Goal: Task Accomplishment & Management: Manage account settings

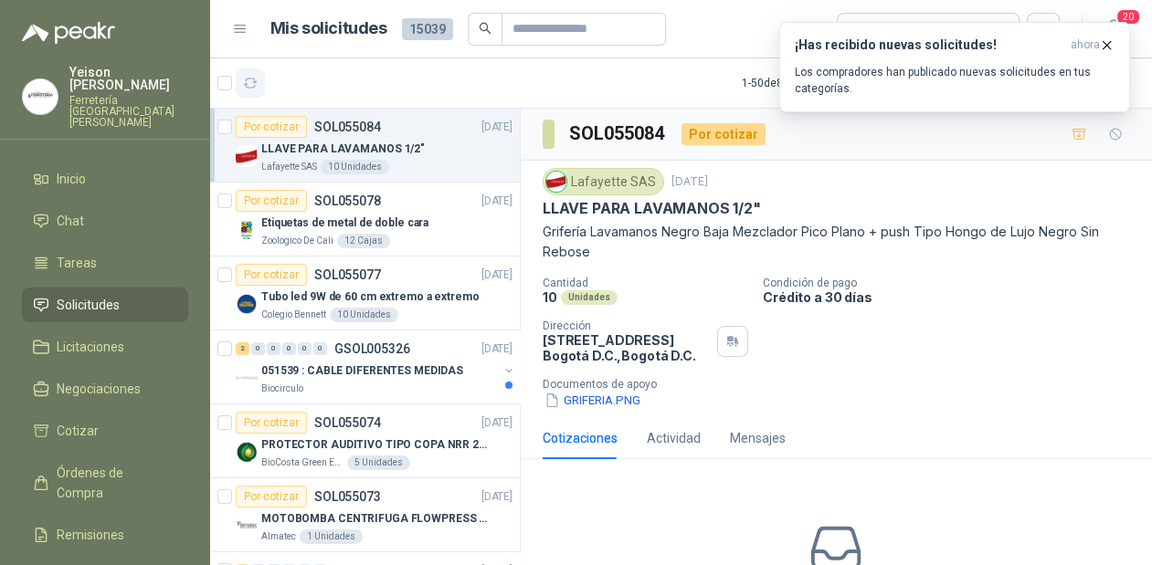
click at [256, 87] on icon "button" at bounding box center [251, 84] width 16 height 16
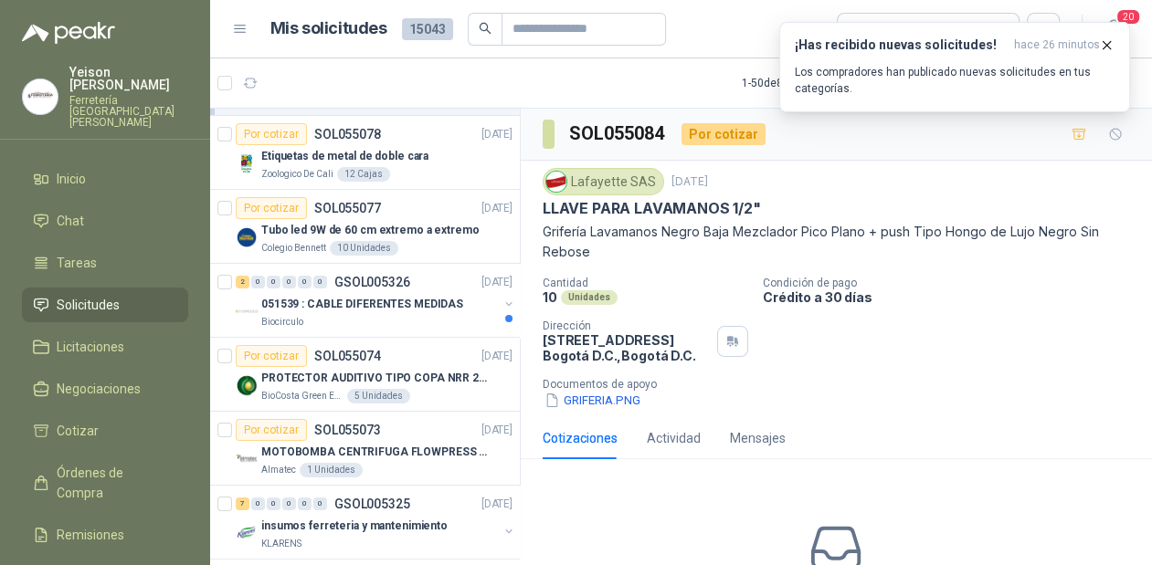
scroll to position [292, 0]
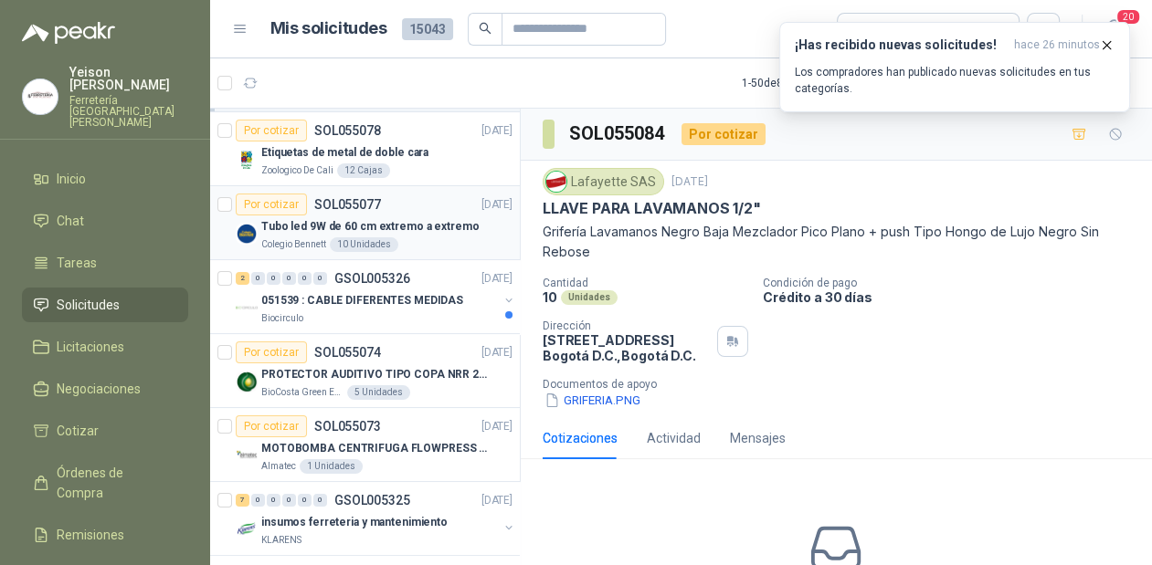
click at [394, 225] on p "Tubo led 9W de 60 cm extremo a extremo" at bounding box center [369, 226] width 217 height 17
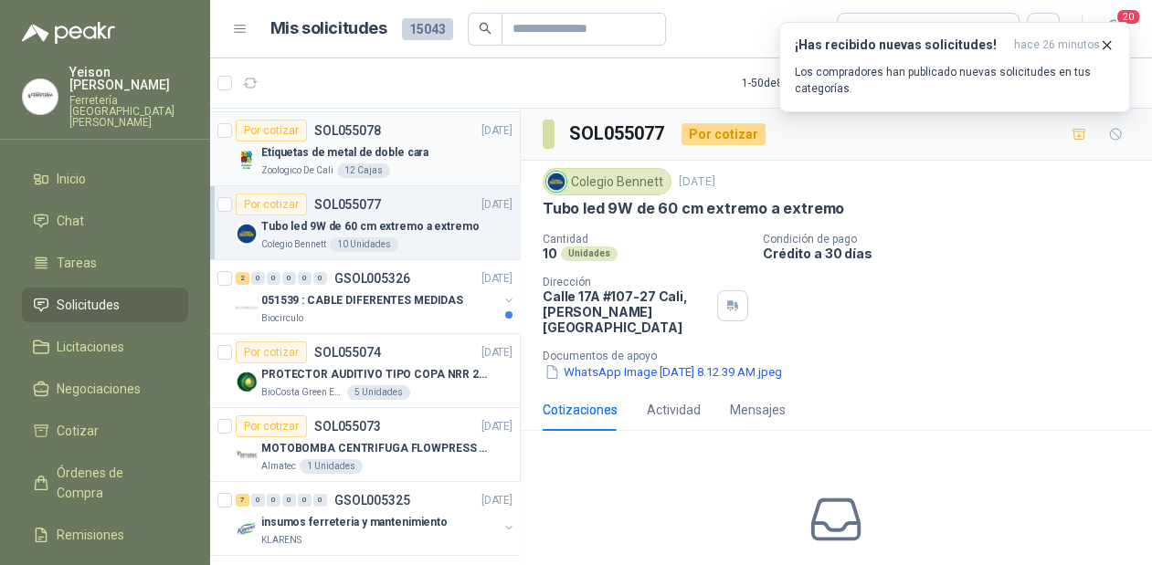
click at [408, 161] on div "Etiquetas de metal de doble cara" at bounding box center [386, 153] width 251 height 22
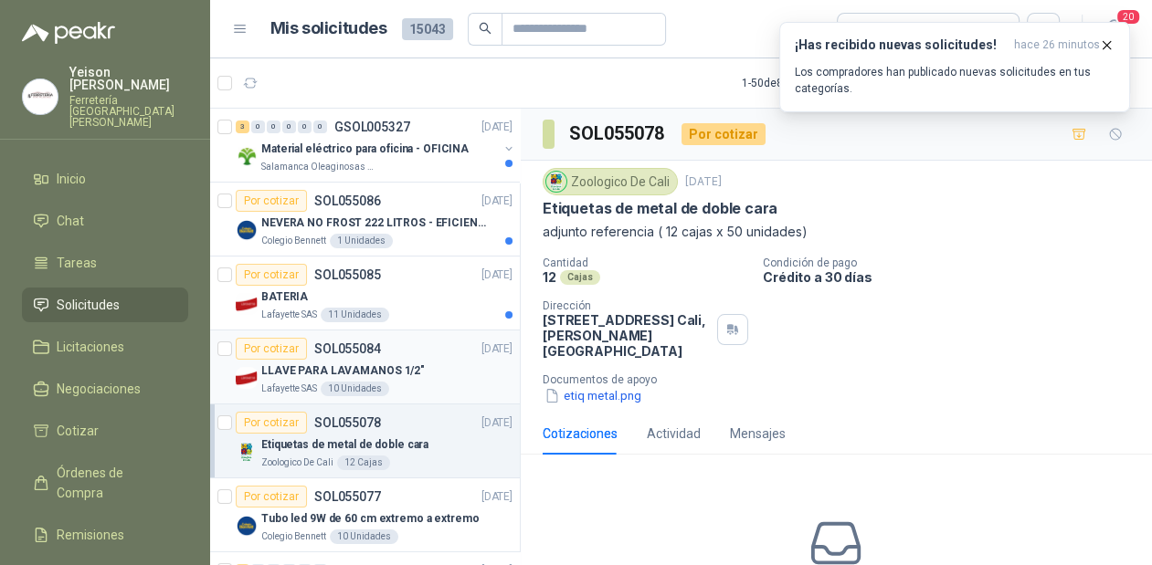
click at [382, 366] on p "LLAVE PARA LAVAMANOS 1/2"" at bounding box center [342, 371] width 163 height 17
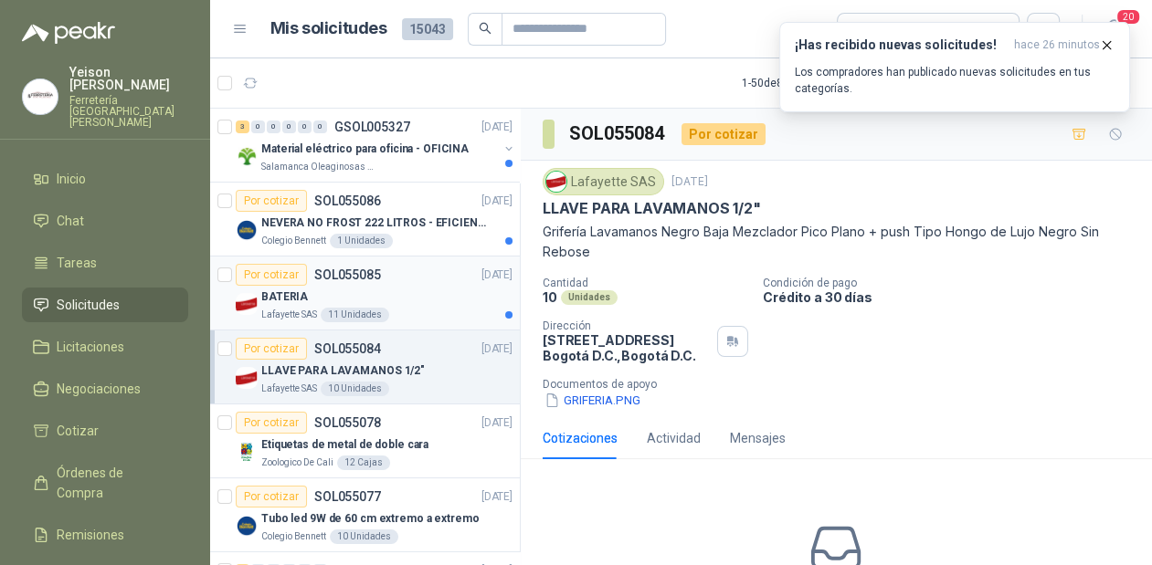
click at [385, 281] on div "Por cotizar SOL055085 [DATE]" at bounding box center [374, 275] width 277 height 22
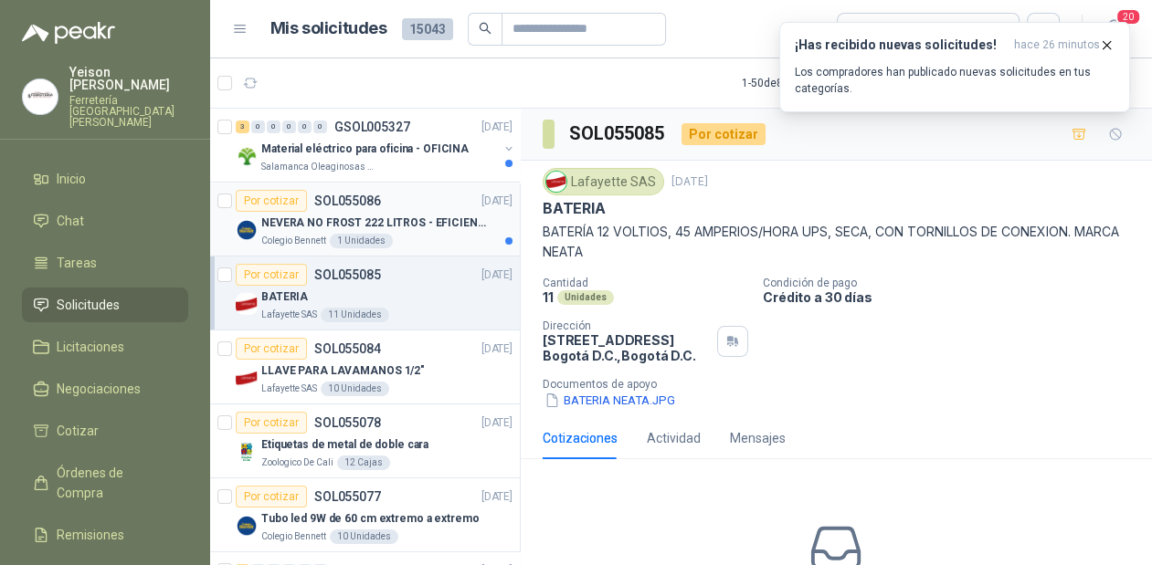
click at [370, 220] on p "NEVERA NO FROST 222 LITROS - EFICIENCIA ENERGETICA A" at bounding box center [374, 223] width 227 height 17
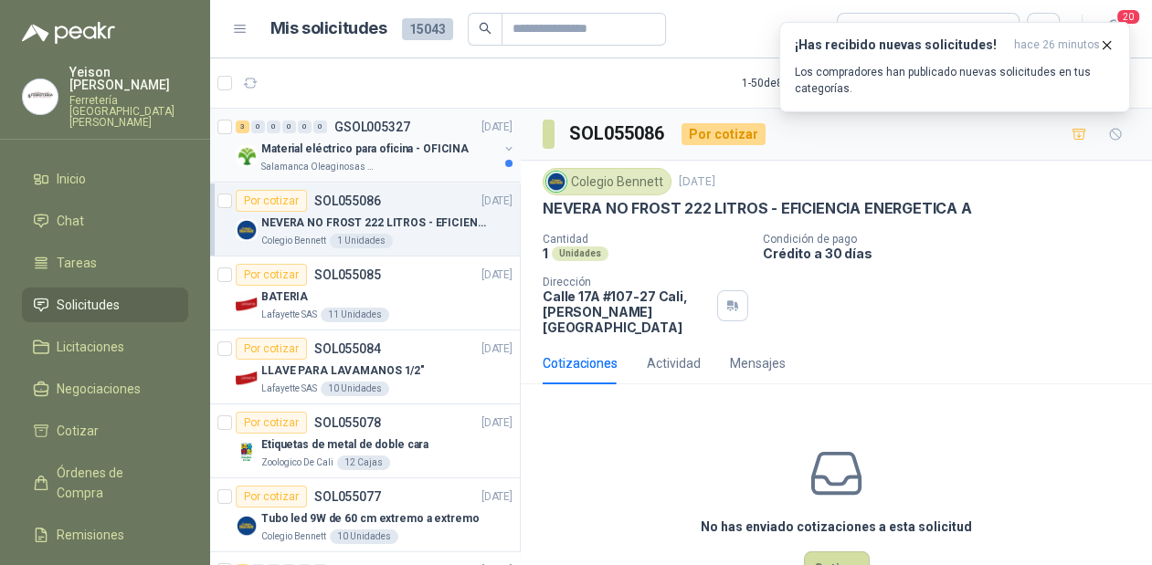
click at [385, 168] on div "Salamanca Oleaginosas SAS" at bounding box center [379, 167] width 237 height 15
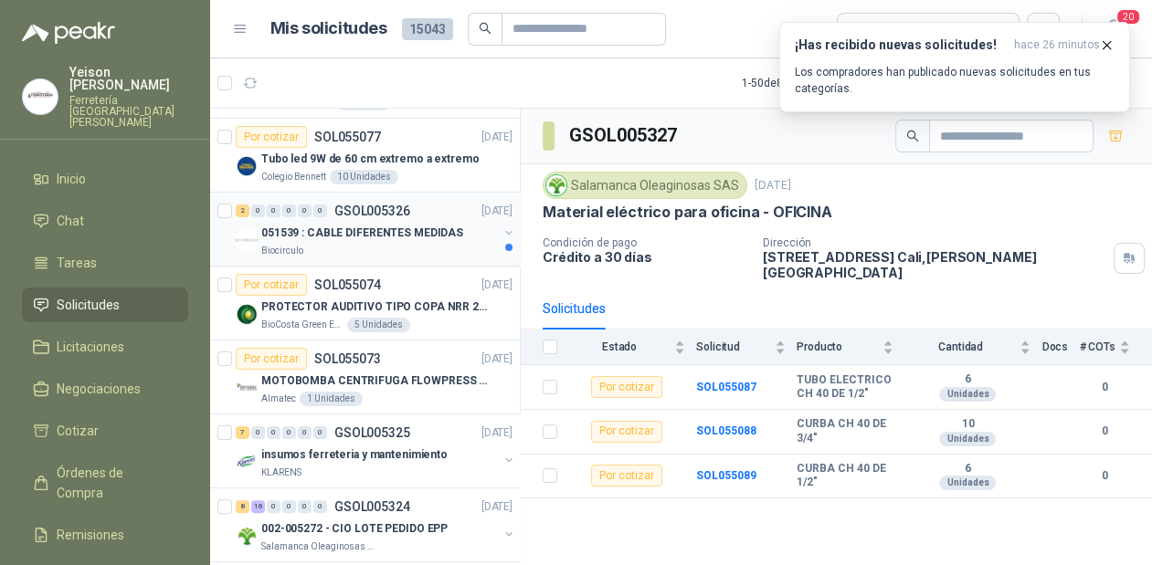
scroll to position [365, 0]
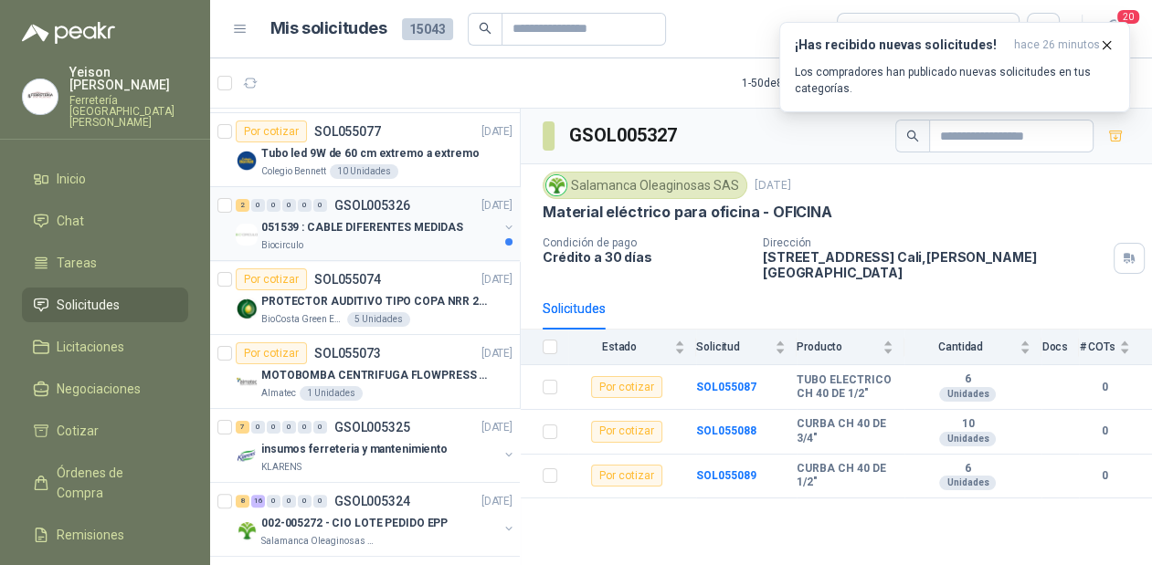
click at [400, 227] on p "051539 : CABLE DIFERENTES MEDIDAS" at bounding box center [362, 227] width 202 height 17
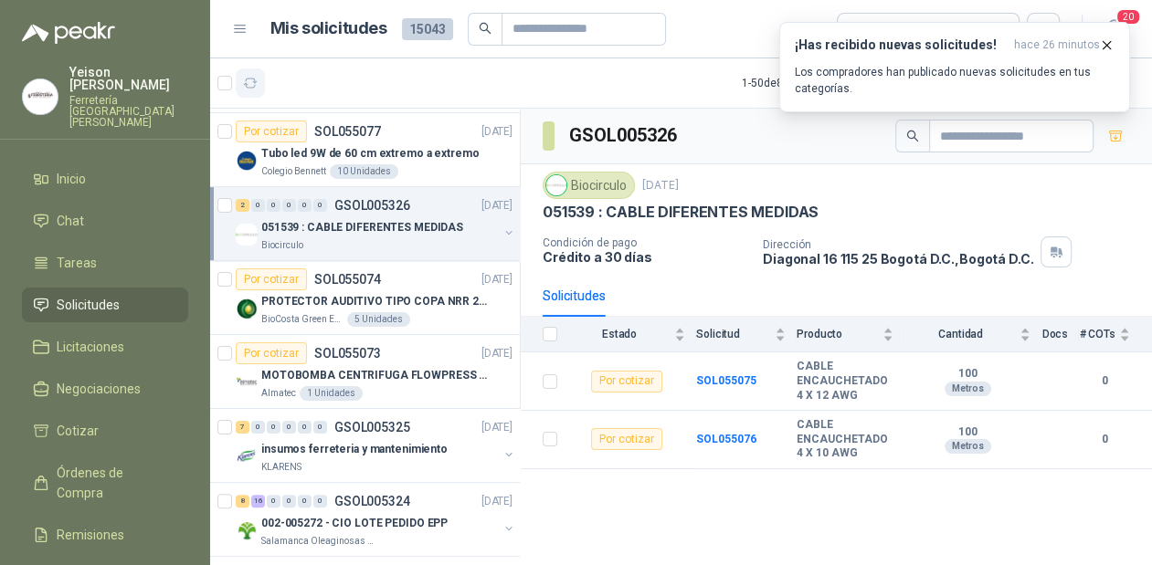
click at [251, 79] on icon "button" at bounding box center [251, 84] width 16 height 16
click at [236, 68] on button "button" at bounding box center [250, 82] width 29 height 29
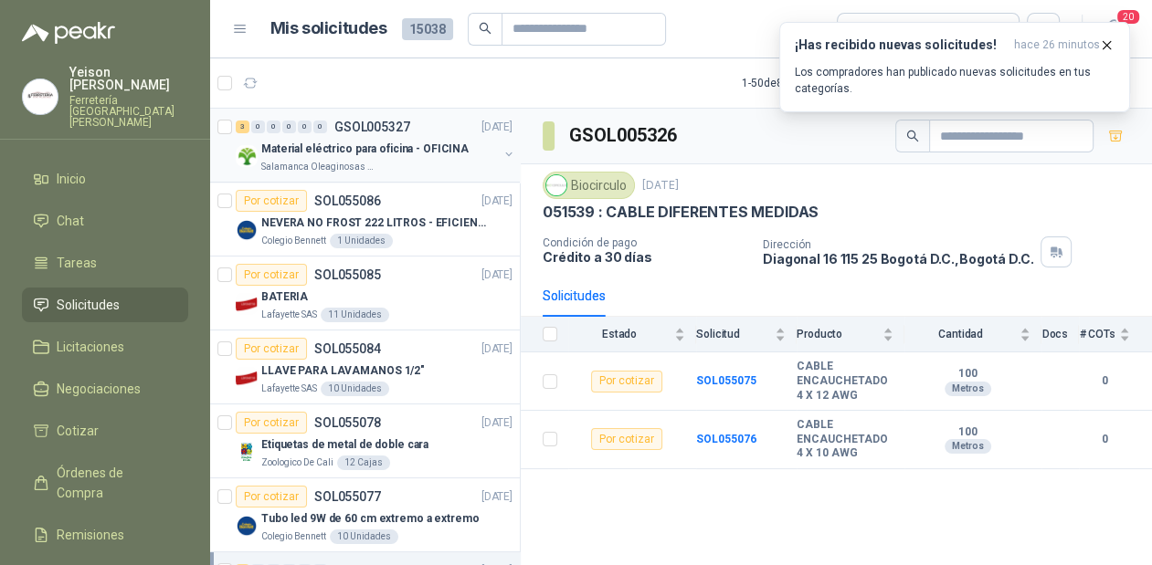
click at [375, 127] on p "GSOL005327" at bounding box center [372, 127] width 76 height 13
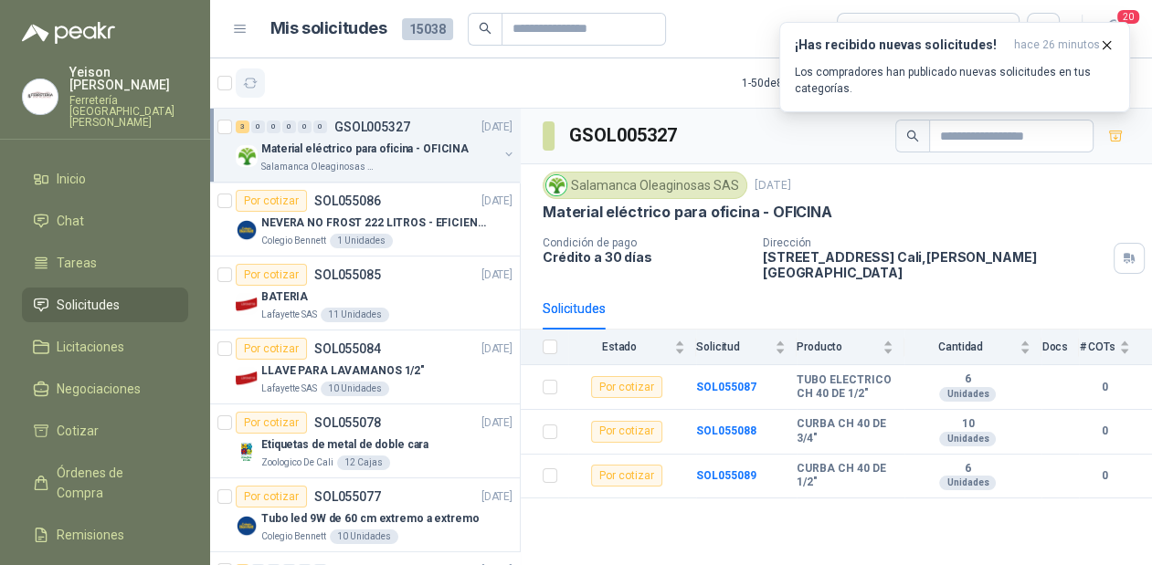
click at [257, 84] on icon "button" at bounding box center [251, 84] width 16 height 16
click at [250, 84] on icon "button" at bounding box center [251, 84] width 16 height 16
click at [1105, 42] on icon "button" at bounding box center [1107, 45] width 16 height 16
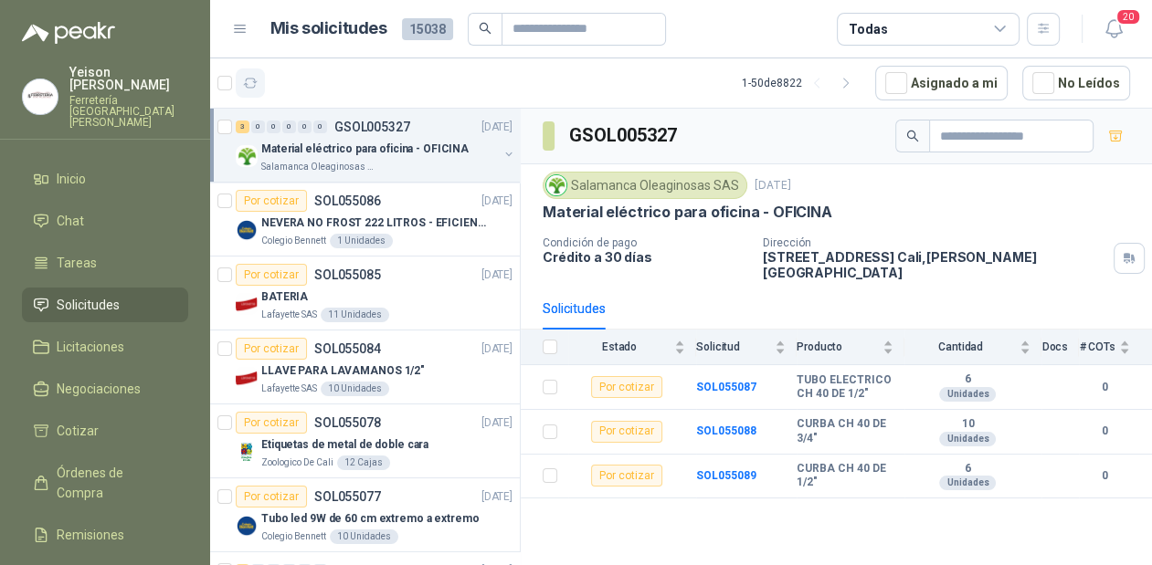
click at [258, 80] on button "button" at bounding box center [250, 82] width 29 height 29
click at [244, 79] on icon "button" at bounding box center [251, 84] width 16 height 16
